Goal: Check status: Check status

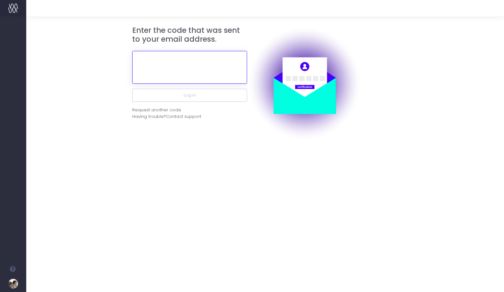
click at [199, 75] on input "text" at bounding box center [189, 67] width 115 height 33
type input "480944"
click at [132, 89] on button "Log in" at bounding box center [189, 95] width 115 height 13
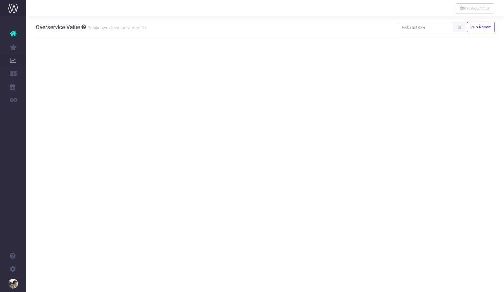
click at [459, 27] on icon at bounding box center [459, 27] width 4 height 0
click at [435, 27] on input "text" at bounding box center [426, 27] width 56 height 10
click at [408, 43] on th "«" at bounding box center [408, 40] width 11 height 10
click at [455, 62] on td "1" at bounding box center [454, 60] width 11 height 10
type input "01-08-2025"
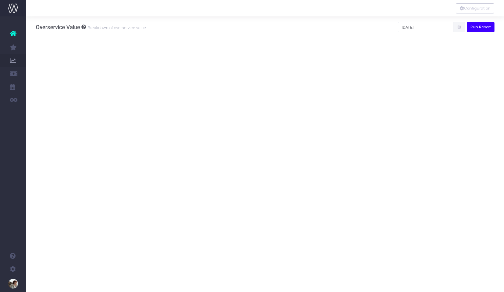
click at [476, 28] on button "Run Report" at bounding box center [481, 27] width 28 height 10
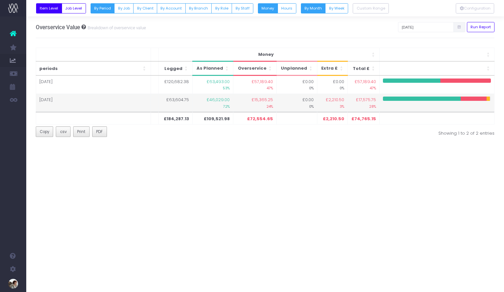
click at [324, 104] on small "3%" at bounding box center [333, 106] width 24 height 6
click at [333, 100] on span "£2,210.50" at bounding box center [335, 99] width 18 height 7
click at [48, 102] on td "Sep 25" at bounding box center [93, 103] width 115 height 18
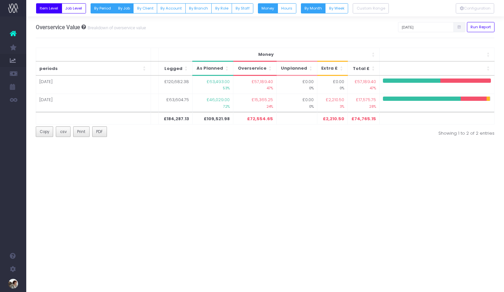
click at [126, 12] on button "By Job" at bounding box center [123, 8] width 19 height 10
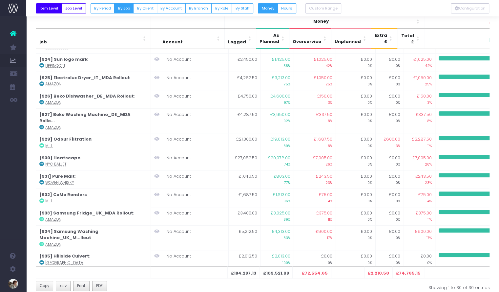
scroll to position [116, 0]
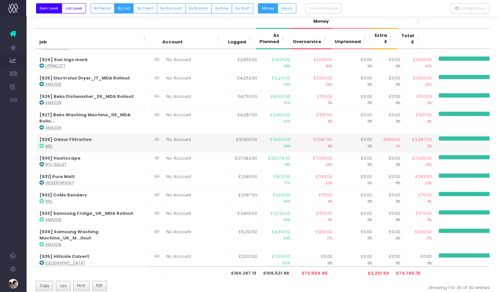
click at [384, 136] on span "£600.00" at bounding box center [391, 139] width 17 height 7
click at [52, 136] on strong "[929] Odour Filtration" at bounding box center [65, 139] width 52 height 6
click at [45, 143] on abbr "Mill" at bounding box center [49, 145] width 8 height 5
click at [50, 143] on abbr "Mill" at bounding box center [49, 145] width 8 height 5
click at [41, 143] on icon at bounding box center [41, 145] width 5 height 5
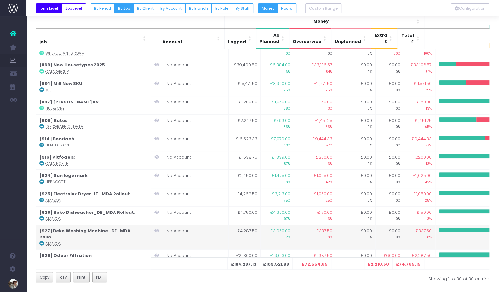
scroll to position [0, 0]
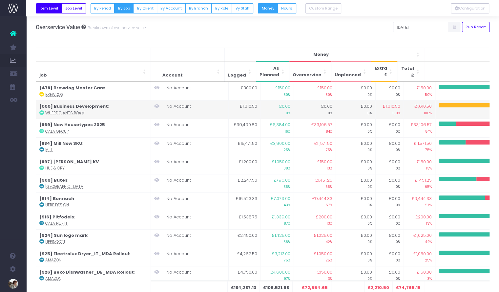
click at [40, 112] on icon at bounding box center [41, 112] width 5 height 5
